Goal: Information Seeking & Learning: Learn about a topic

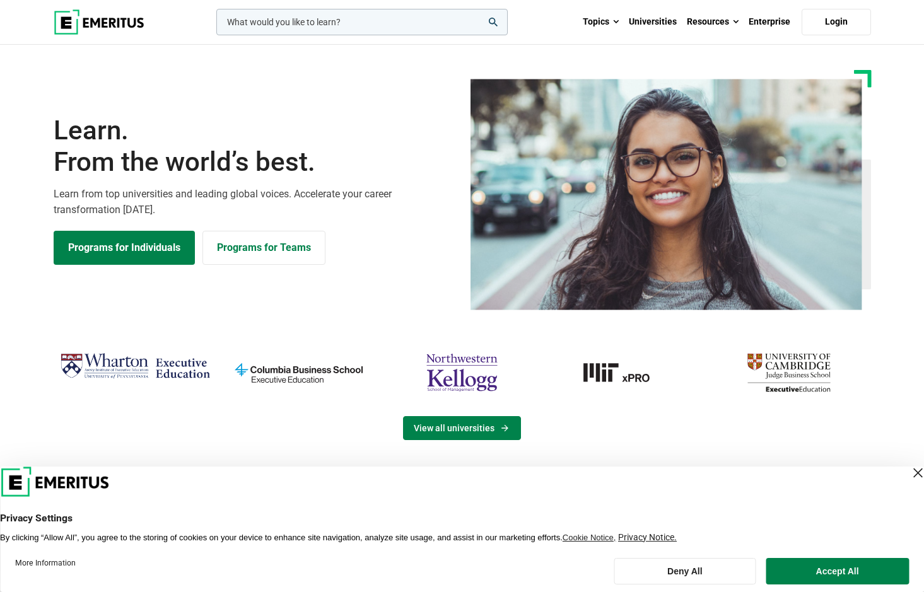
click at [458, 429] on link "View all universities" at bounding box center [462, 428] width 118 height 24
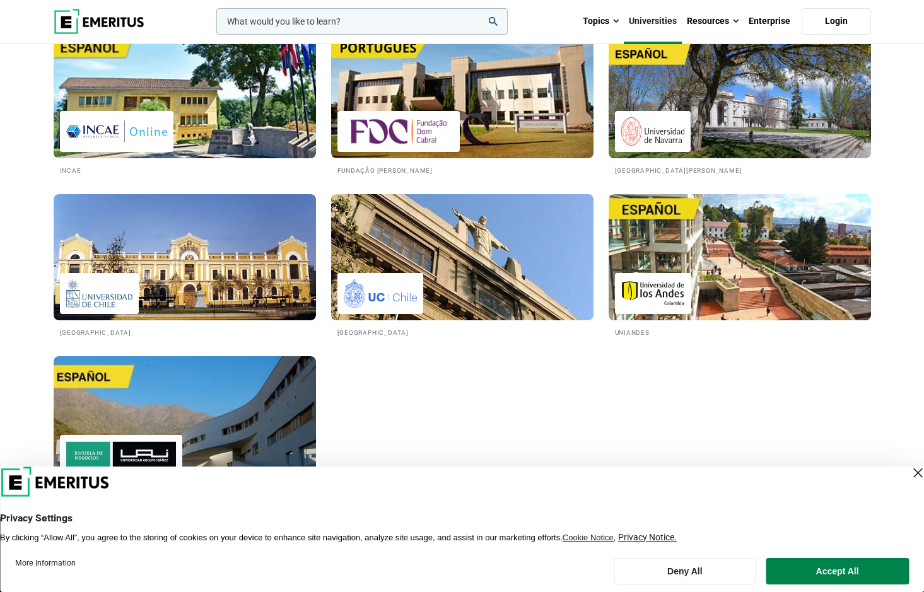
scroll to position [2190, 0]
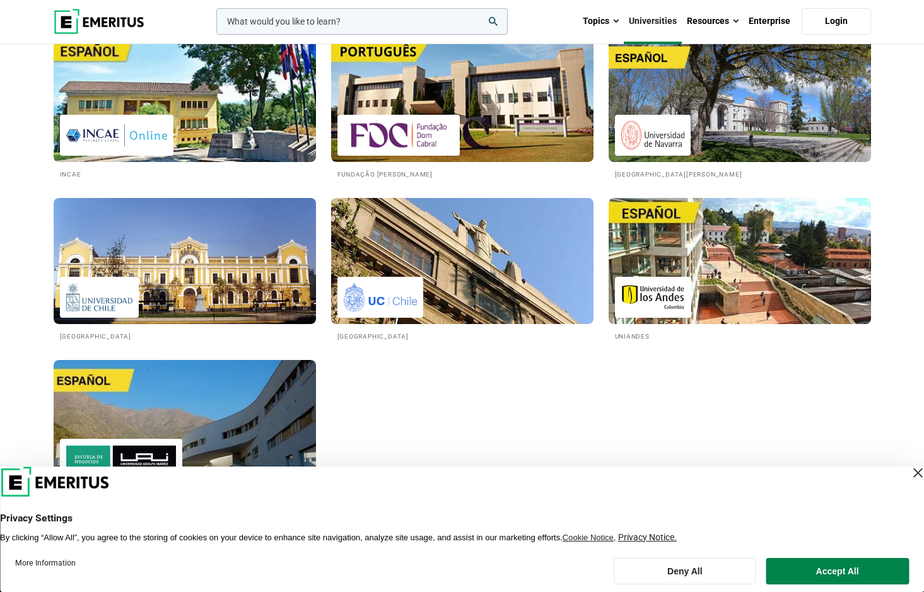
drag, startPoint x: 837, startPoint y: 567, endPoint x: 844, endPoint y: 564, distance: 8.2
click at [837, 567] on button "Accept All" at bounding box center [837, 571] width 143 height 26
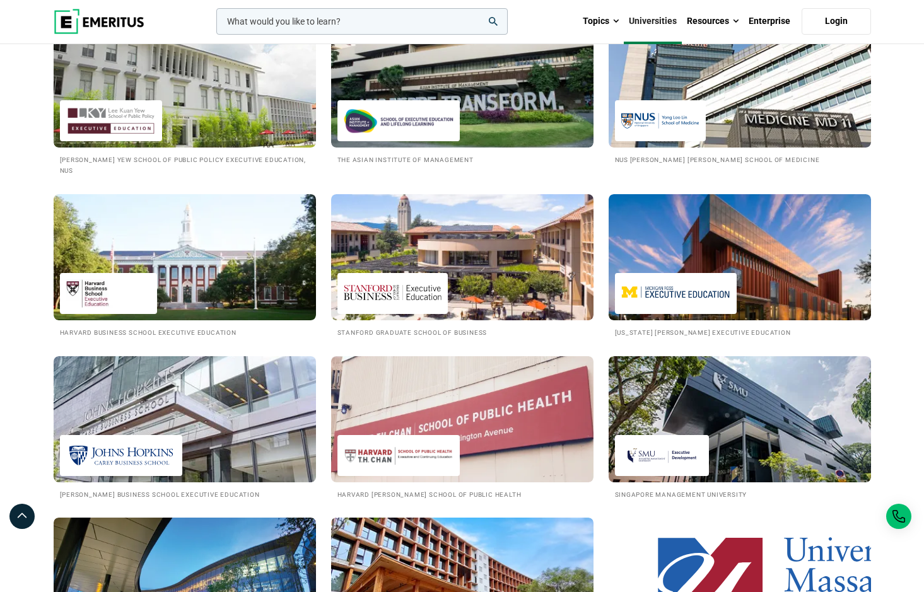
scroll to position [1369, 0]
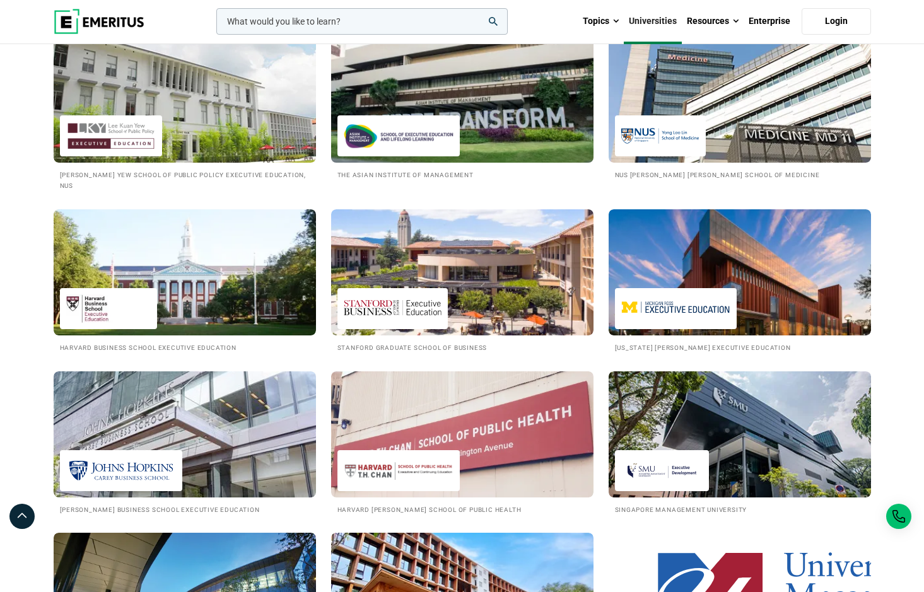
click at [379, 180] on h2 "The Asian Institute of Management" at bounding box center [462, 174] width 250 height 11
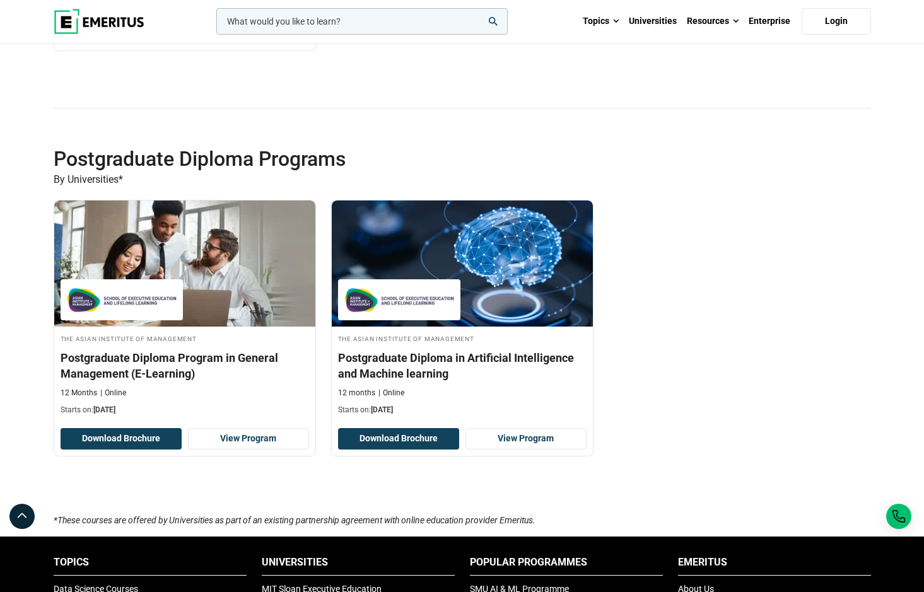
scroll to position [1516, 0]
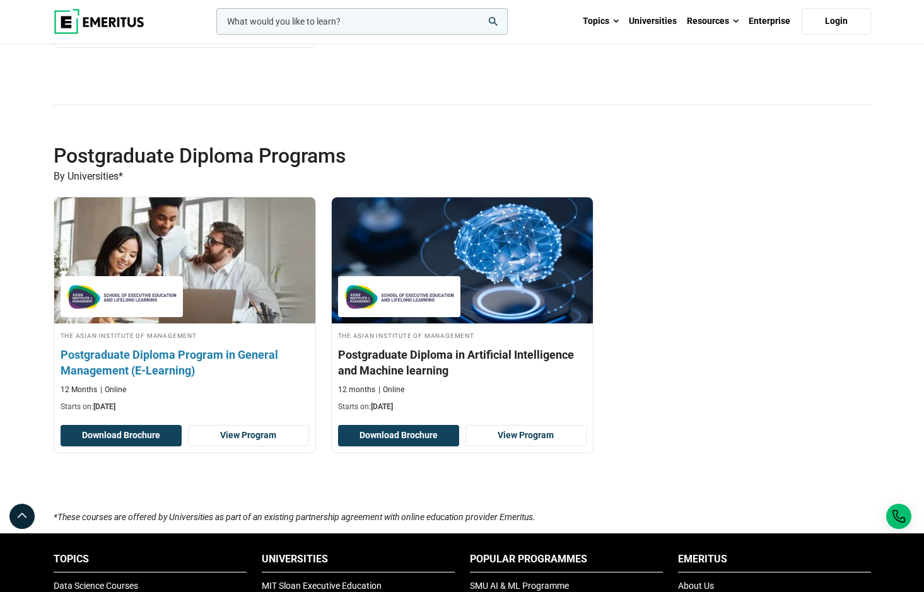
click at [160, 364] on h3 "Postgraduate Diploma Program in General Management (E-Learning)" at bounding box center [185, 363] width 248 height 32
